Goal: Task Accomplishment & Management: Manage account settings

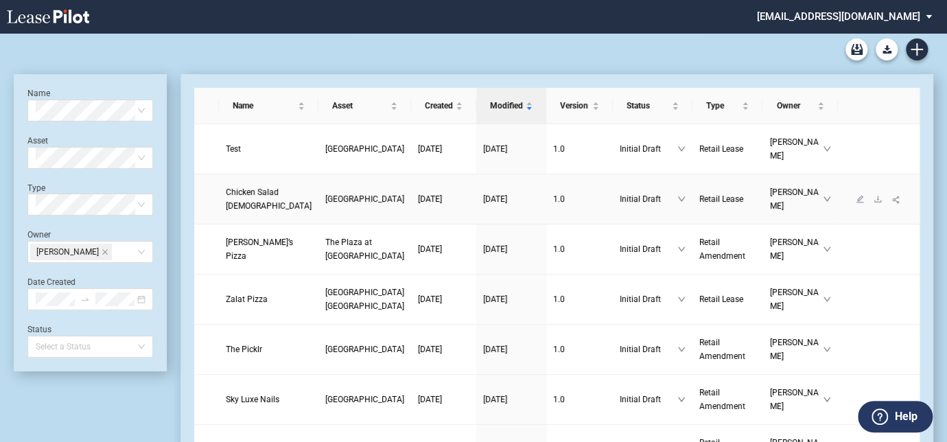
click at [325, 204] on span "King Farm Village Center" at bounding box center [364, 199] width 79 height 10
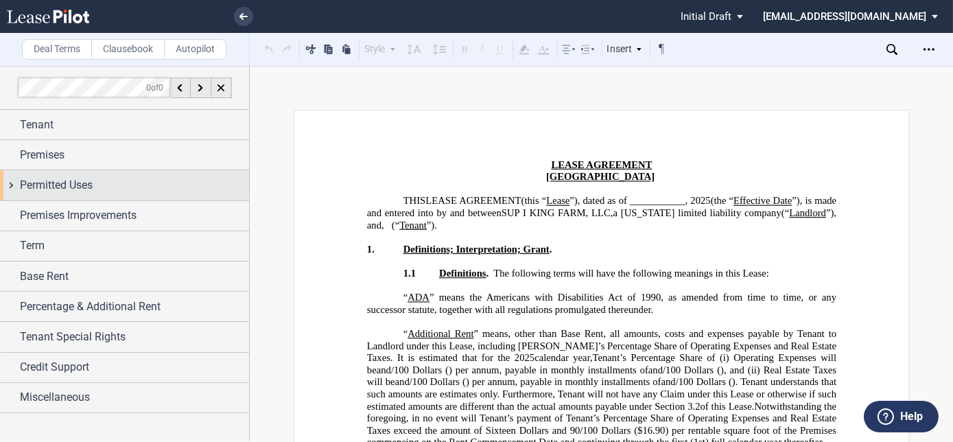
click at [78, 182] on span "Permitted Uses" at bounding box center [56, 185] width 73 height 16
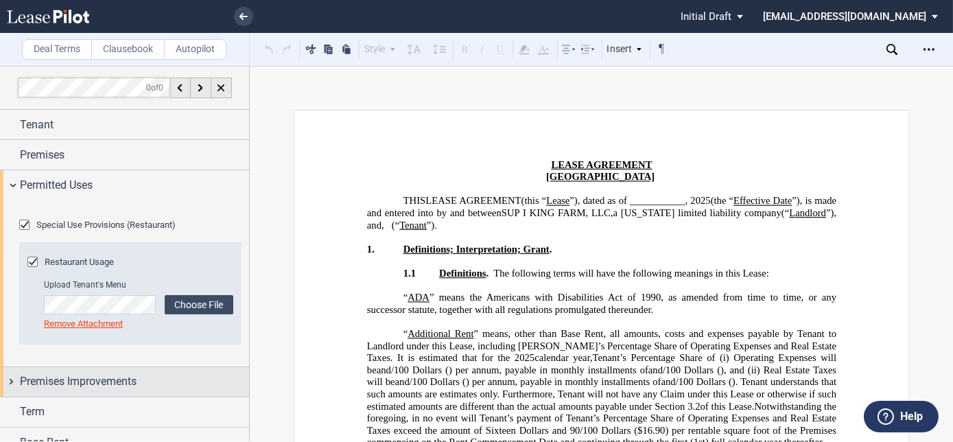
click at [71, 373] on span "Premises Improvements" at bounding box center [78, 381] width 117 height 16
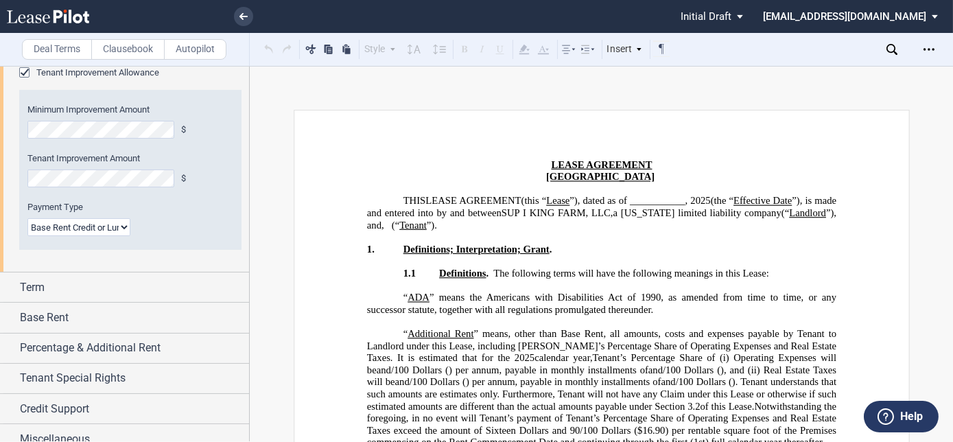
scroll to position [374, 0]
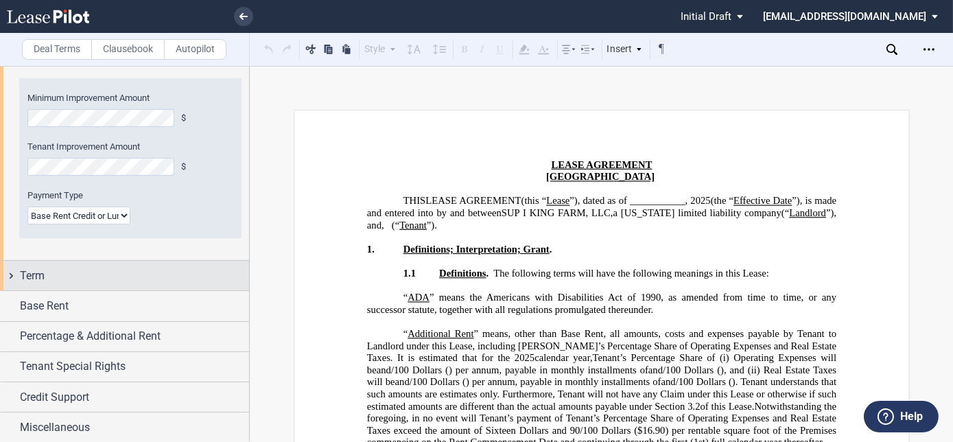
click at [68, 284] on div "Term" at bounding box center [134, 276] width 229 height 16
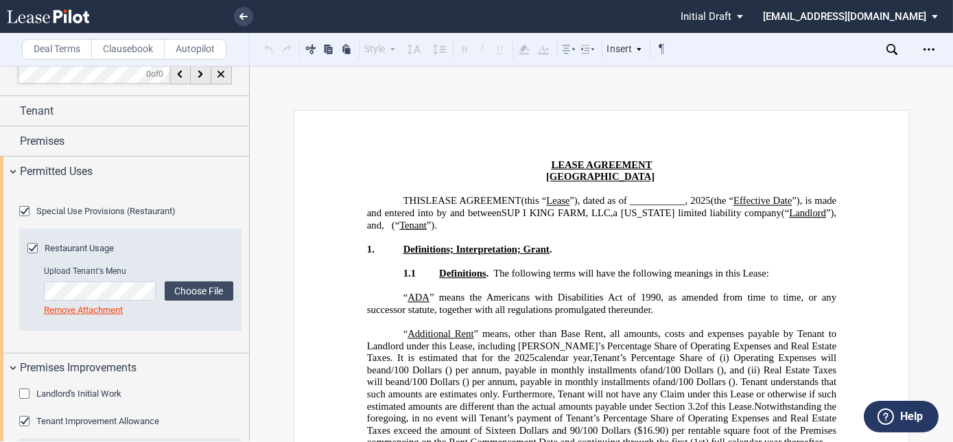
scroll to position [0, 0]
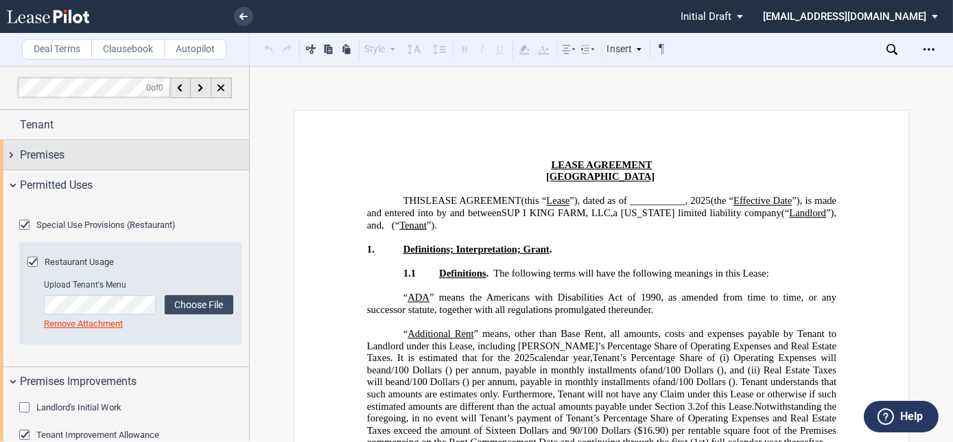
click at [80, 151] on div "Premises" at bounding box center [134, 155] width 229 height 16
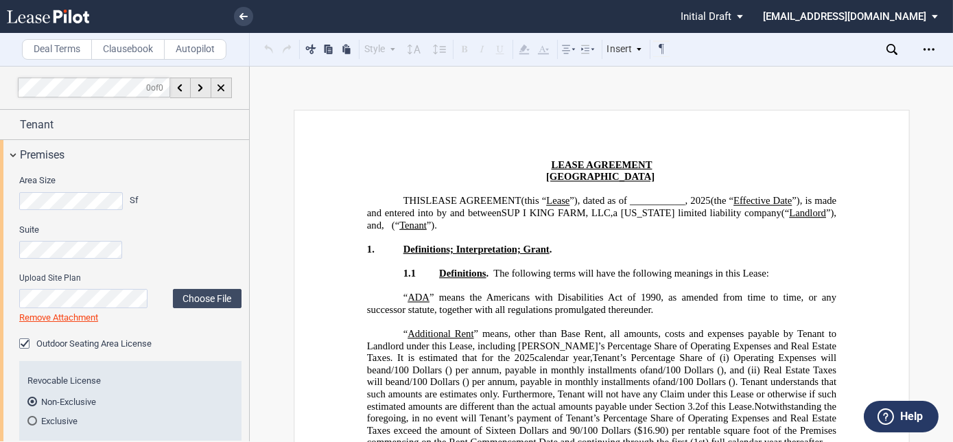
scroll to position [124, 0]
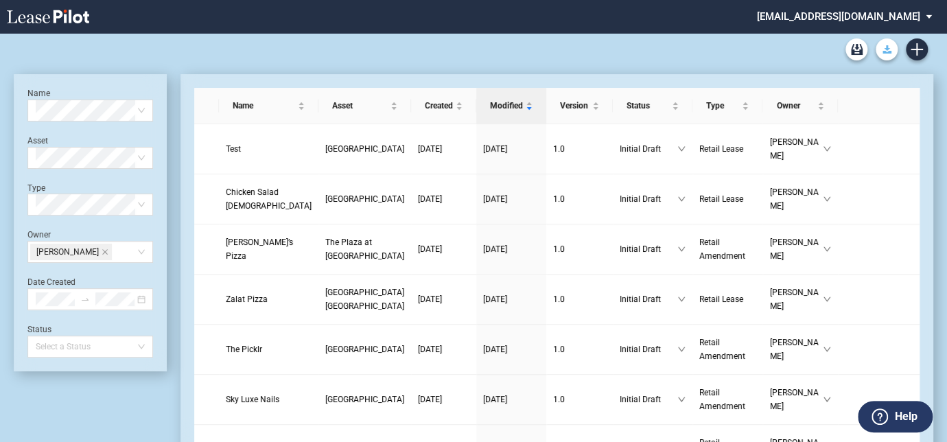
click at [885, 54] on button "Download Blank Form" at bounding box center [887, 49] width 22 height 22
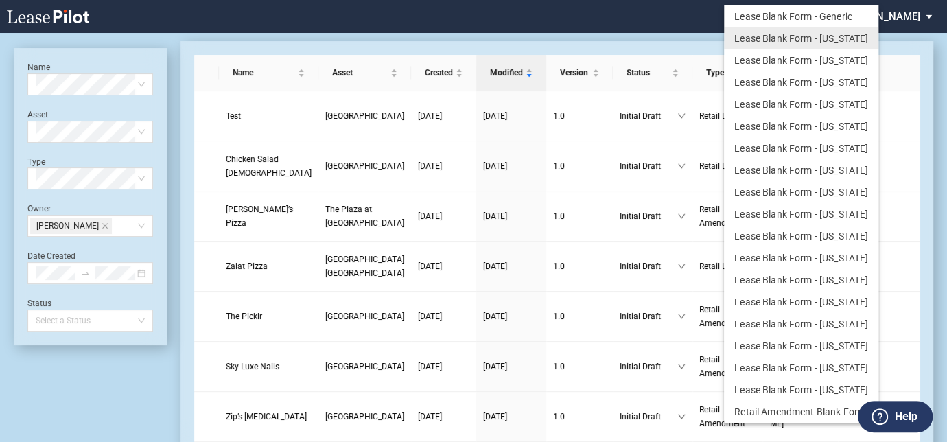
click at [676, 22] on md-backdrop at bounding box center [473, 237] width 947 height 474
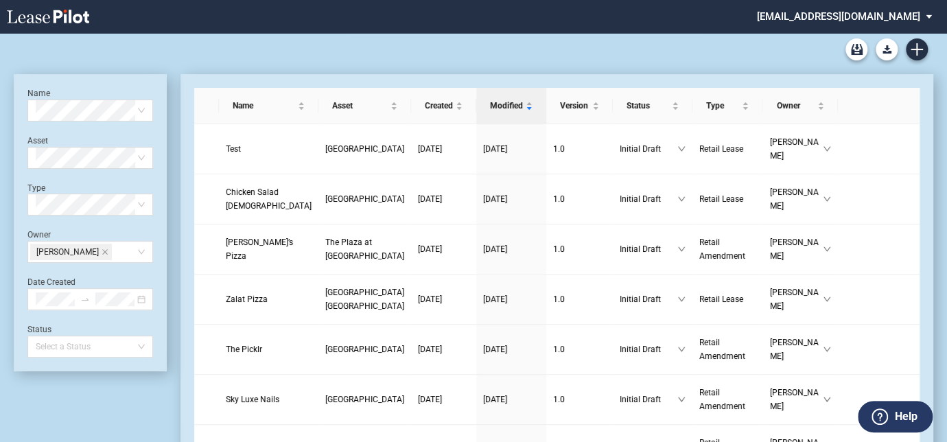
click at [925, 19] on md-select "cmidkiff@diamondlawpa.com Admin Area Settings Sign Out" at bounding box center [850, 15] width 188 height 31
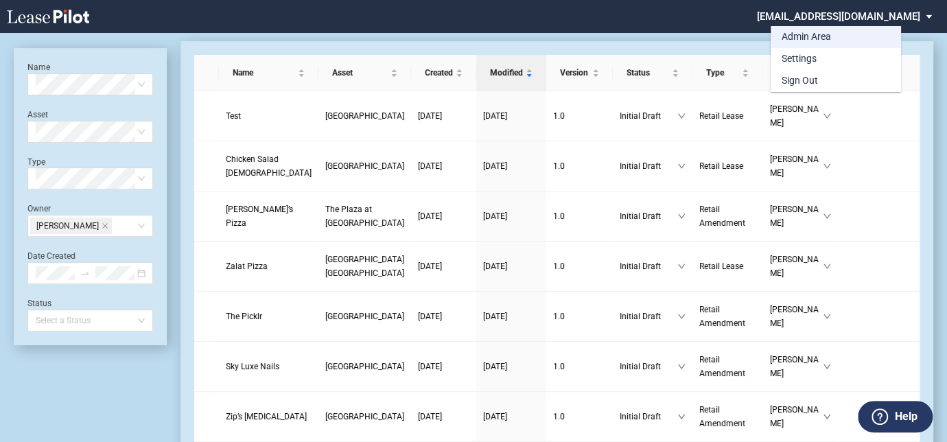
click at [800, 36] on div "Admin Area" at bounding box center [806, 37] width 49 height 14
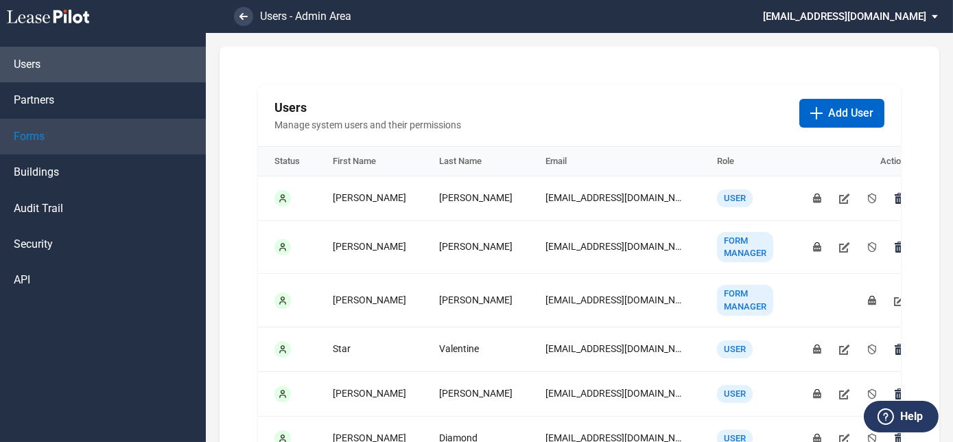
click at [45, 144] on link "Forms" at bounding box center [103, 137] width 206 height 36
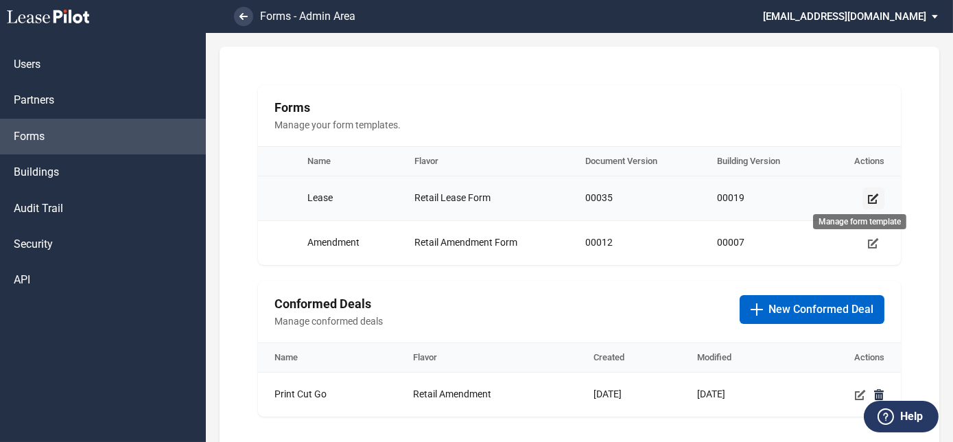
click at [868, 194] on icon "Manage form template" at bounding box center [873, 198] width 11 height 11
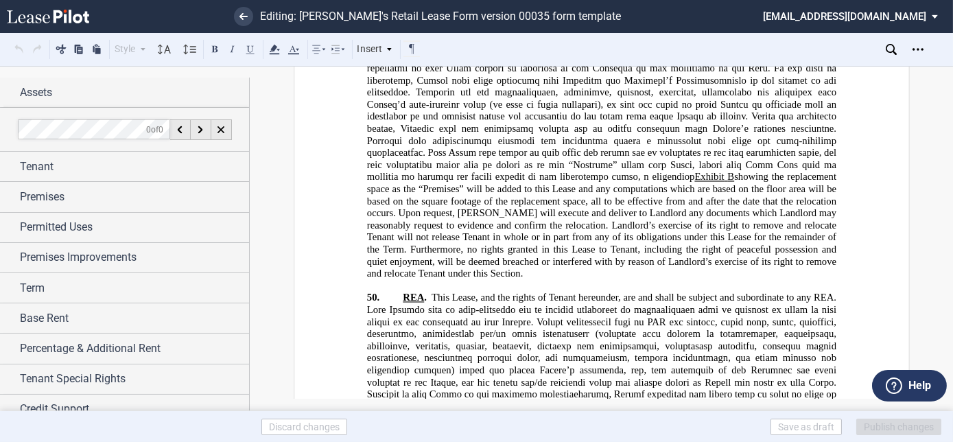
scroll to position [19430, 0]
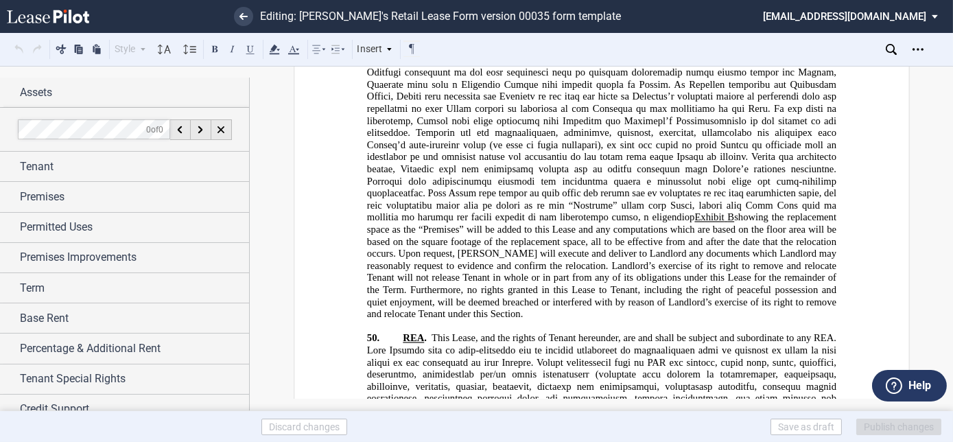
drag, startPoint x: 594, startPoint y: 284, endPoint x: 601, endPoint y: 287, distance: 7.4
drag, startPoint x: 596, startPoint y: 289, endPoint x: 623, endPoint y: 292, distance: 26.2
click at [251, 47] on button at bounding box center [250, 48] width 16 height 16
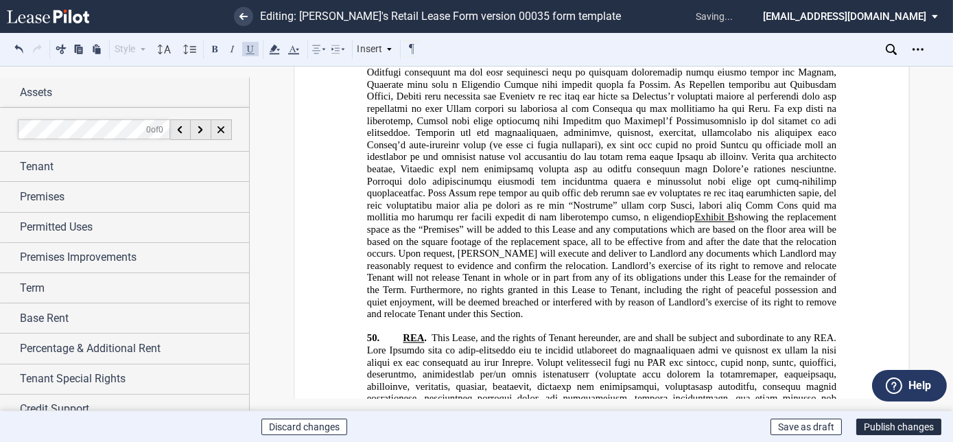
drag, startPoint x: 443, startPoint y: 301, endPoint x: 466, endPoint y: 298, distance: 23.6
click at [251, 51] on button at bounding box center [250, 48] width 16 height 16
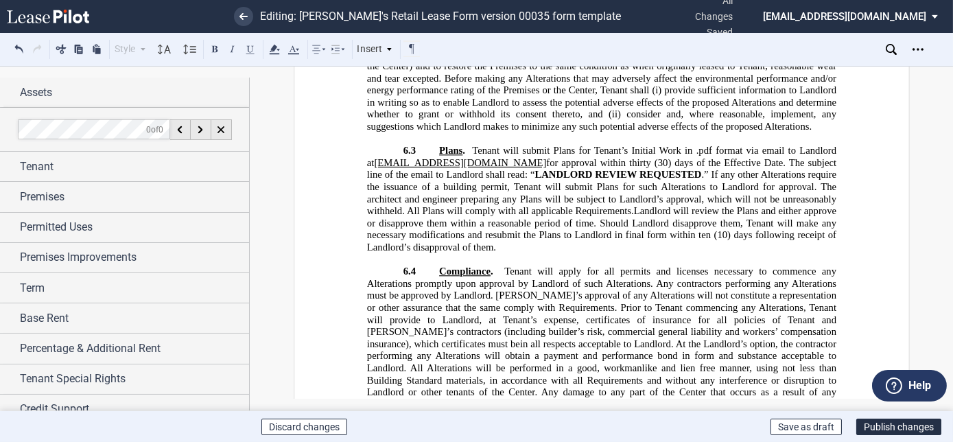
scroll to position [0, 0]
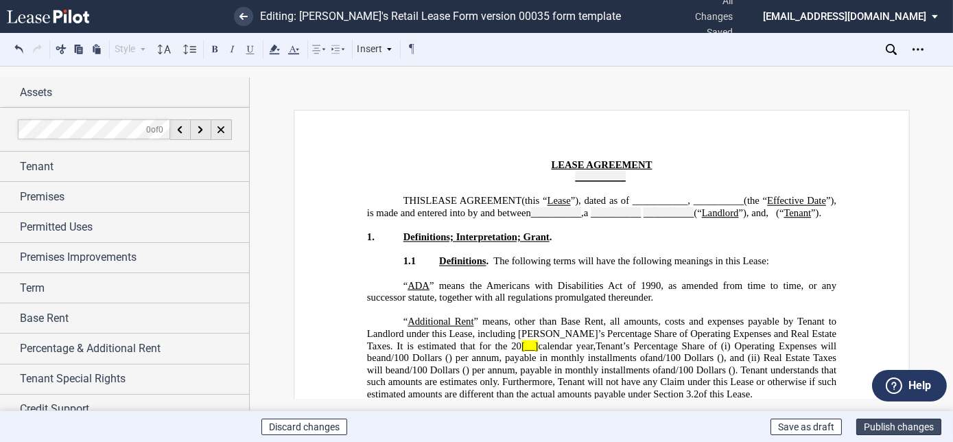
click at [892, 426] on button "Publish changes" at bounding box center [899, 427] width 85 height 16
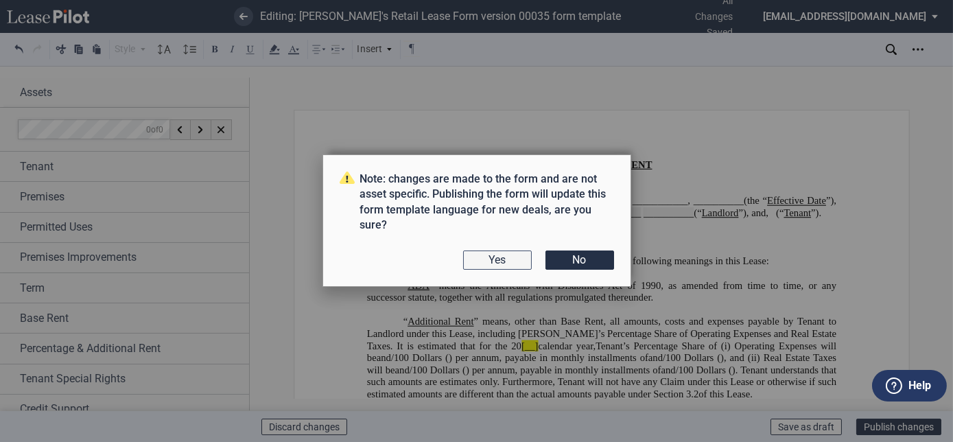
click at [509, 259] on button "Yes" at bounding box center [497, 260] width 69 height 19
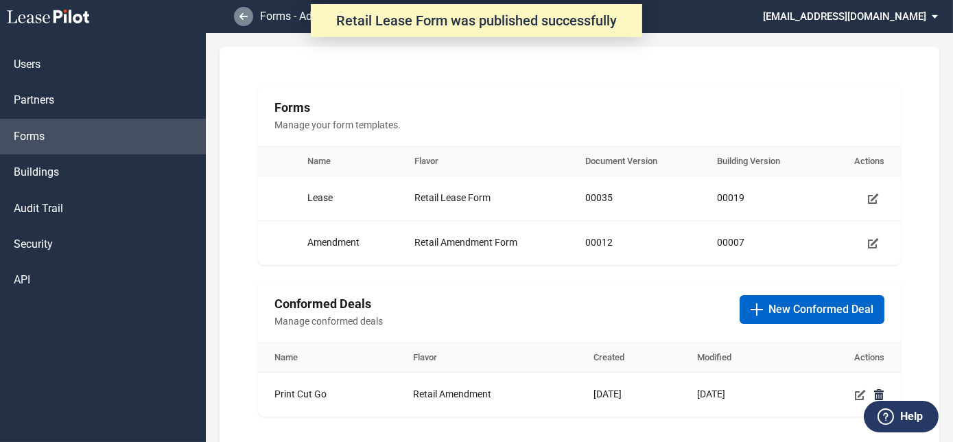
click at [249, 14] on link at bounding box center [243, 16] width 19 height 19
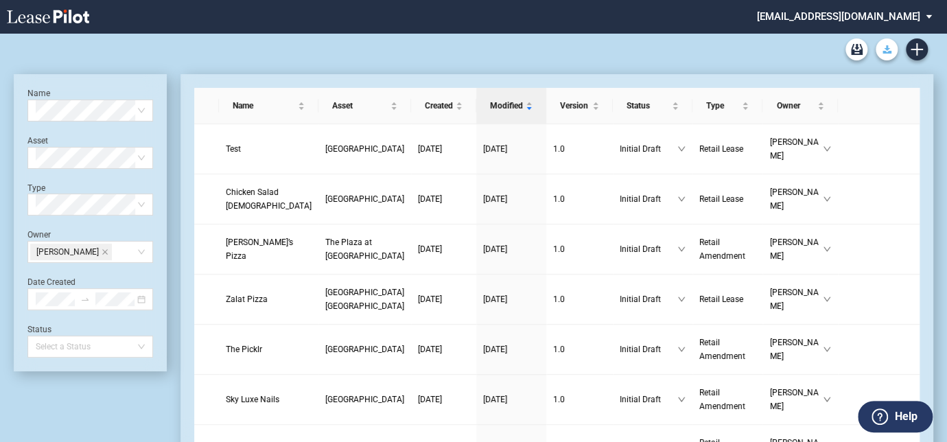
click at [883, 47] on icon "Download Blank Form" at bounding box center [887, 49] width 9 height 8
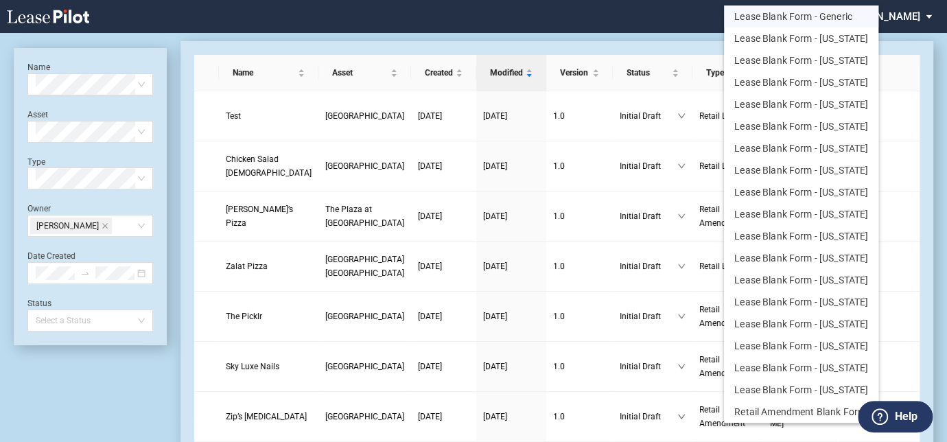
click at [826, 22] on button "Lease Blank Form - Generic" at bounding box center [801, 16] width 154 height 22
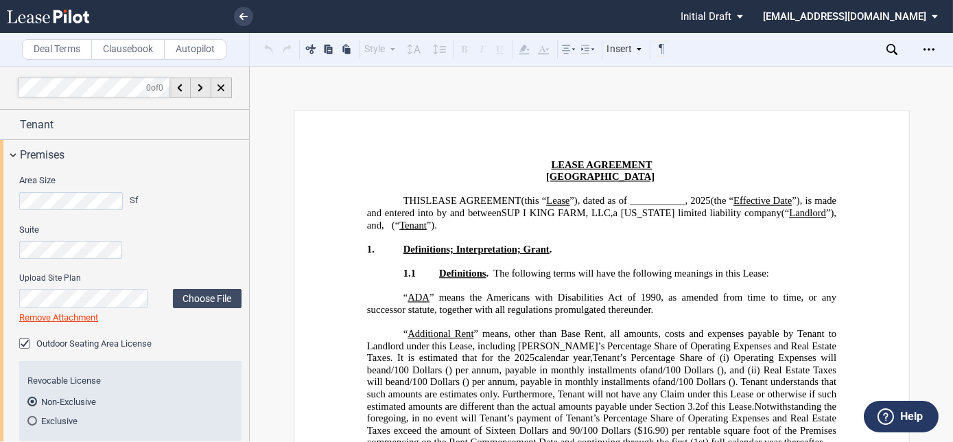
scroll to position [124, 0]
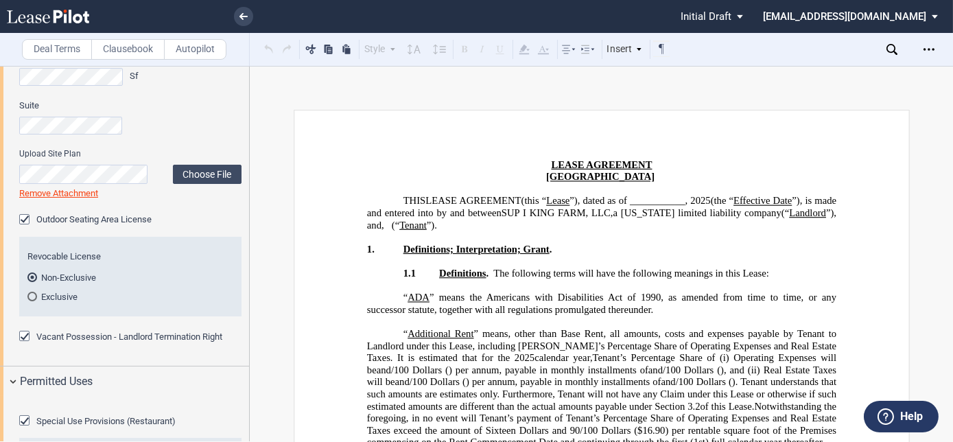
click at [24, 218] on div "Outdoor Seating Area License" at bounding box center [26, 221] width 14 height 14
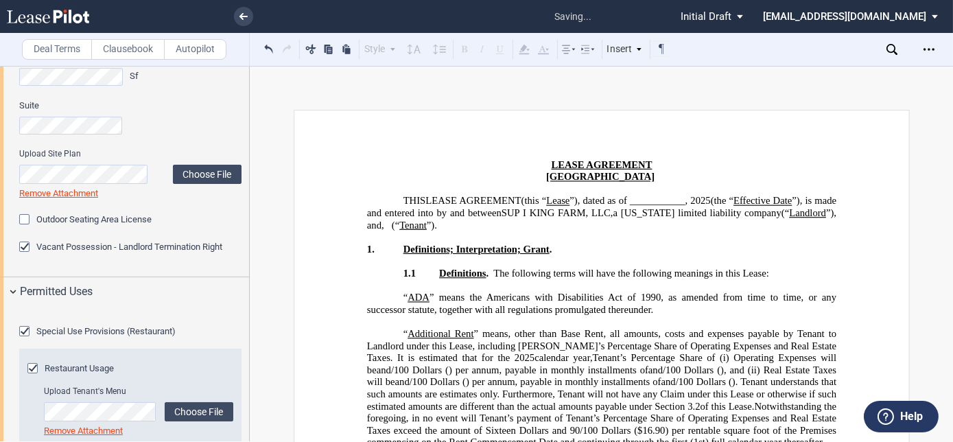
click at [24, 218] on div "Outdoor Seating Area License" at bounding box center [26, 221] width 14 height 14
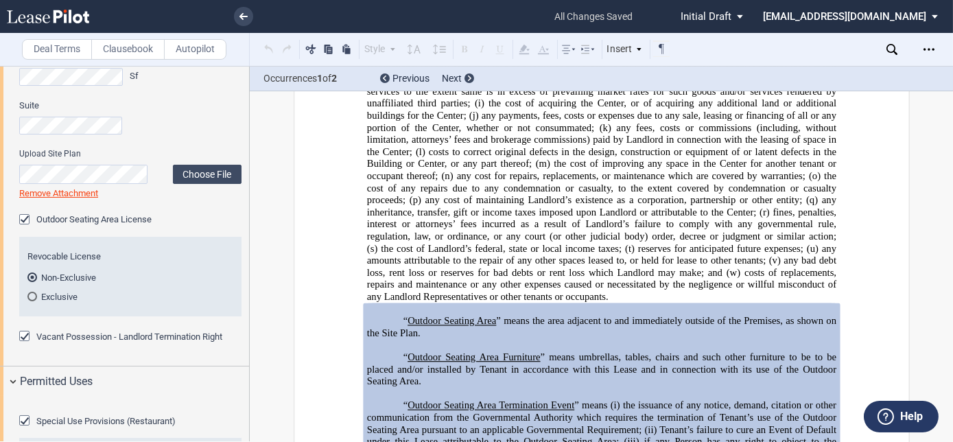
scroll to position [4283, 0]
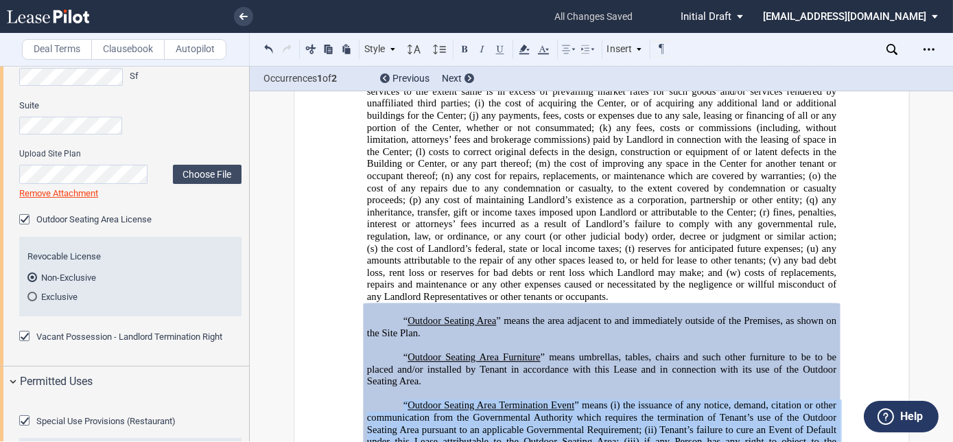
drag, startPoint x: 747, startPoint y: 294, endPoint x: 390, endPoint y: 238, distance: 361.3
click at [390, 400] on p "“ Outdoor Seating Area Termination Event ” means (i) the issuance of any notice…" at bounding box center [601, 436] width 469 height 73
